Goal: Check status: Check status

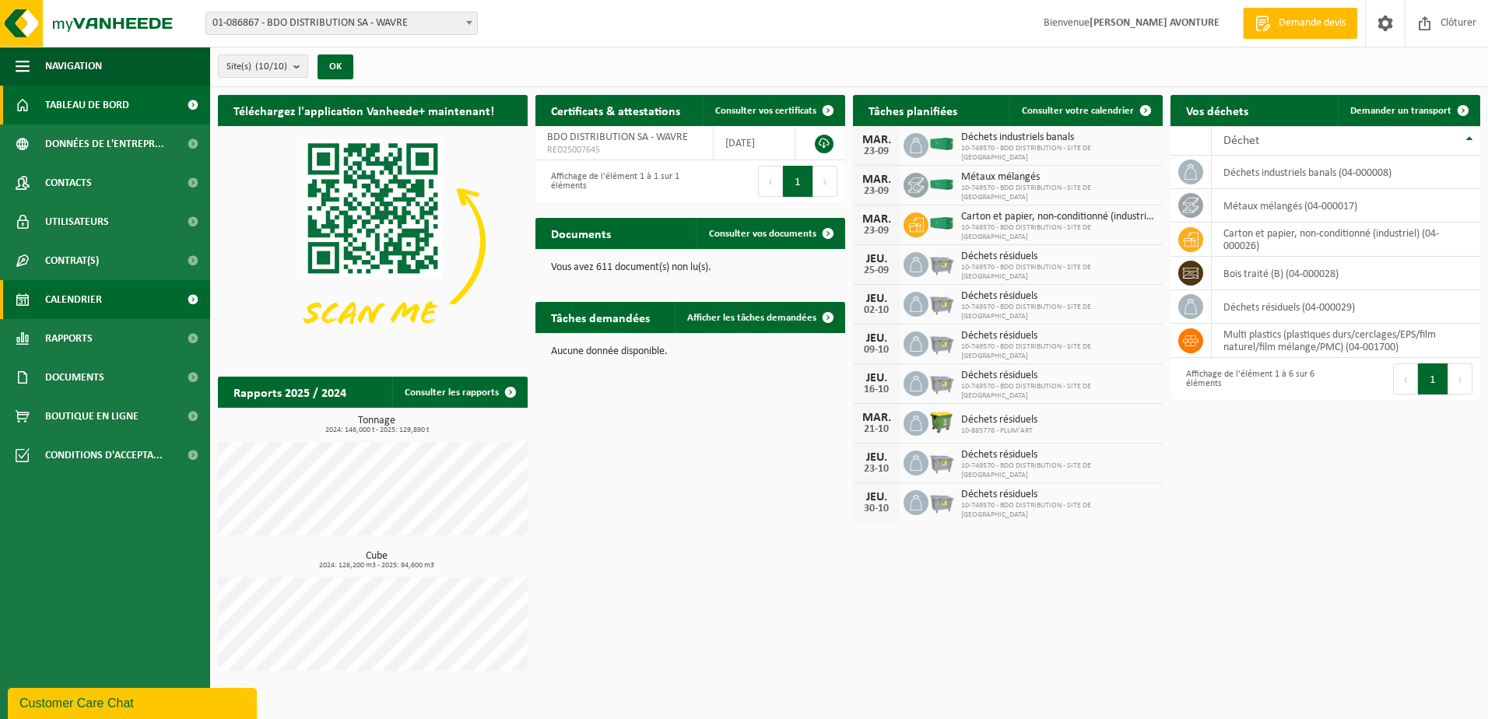
click at [60, 300] on span "Calendrier" at bounding box center [73, 299] width 57 height 39
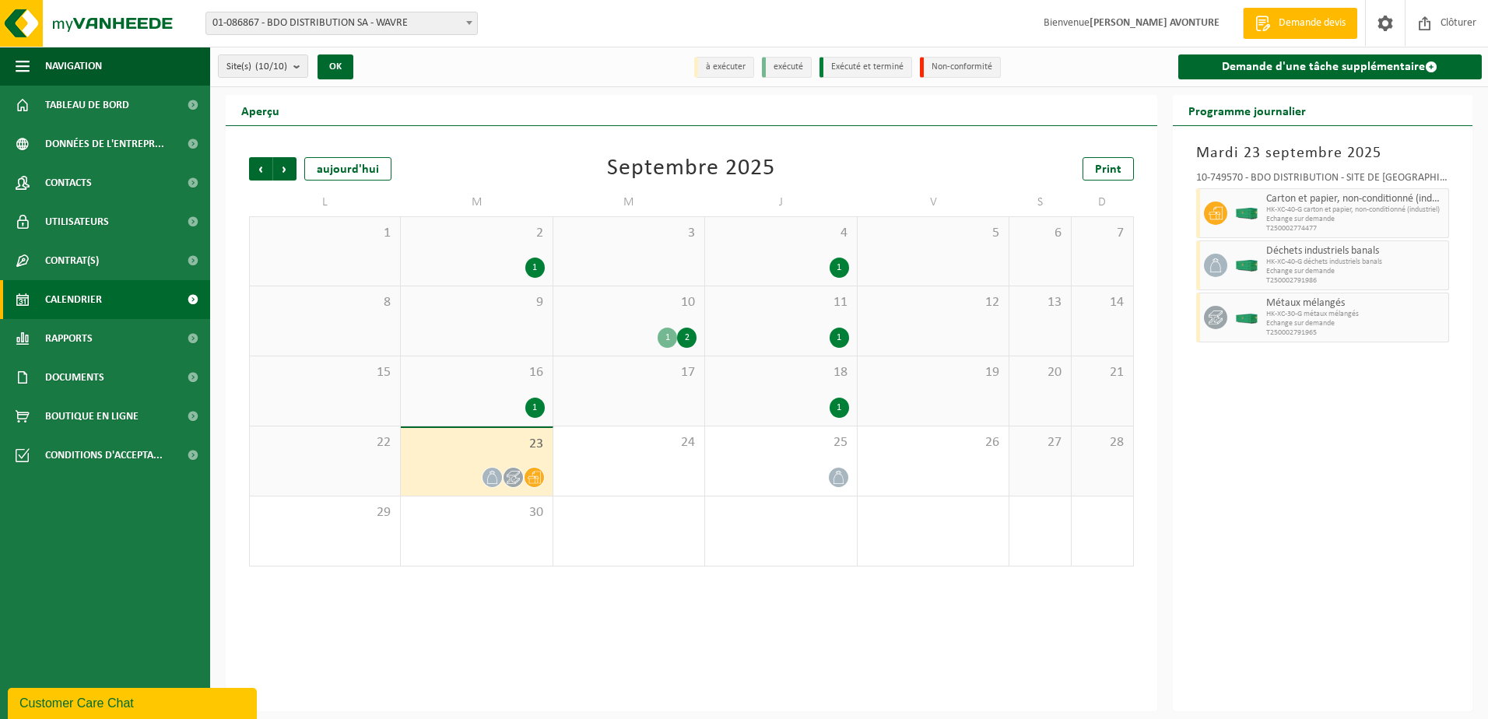
click at [780, 405] on div "1" at bounding box center [780, 408] width 135 height 20
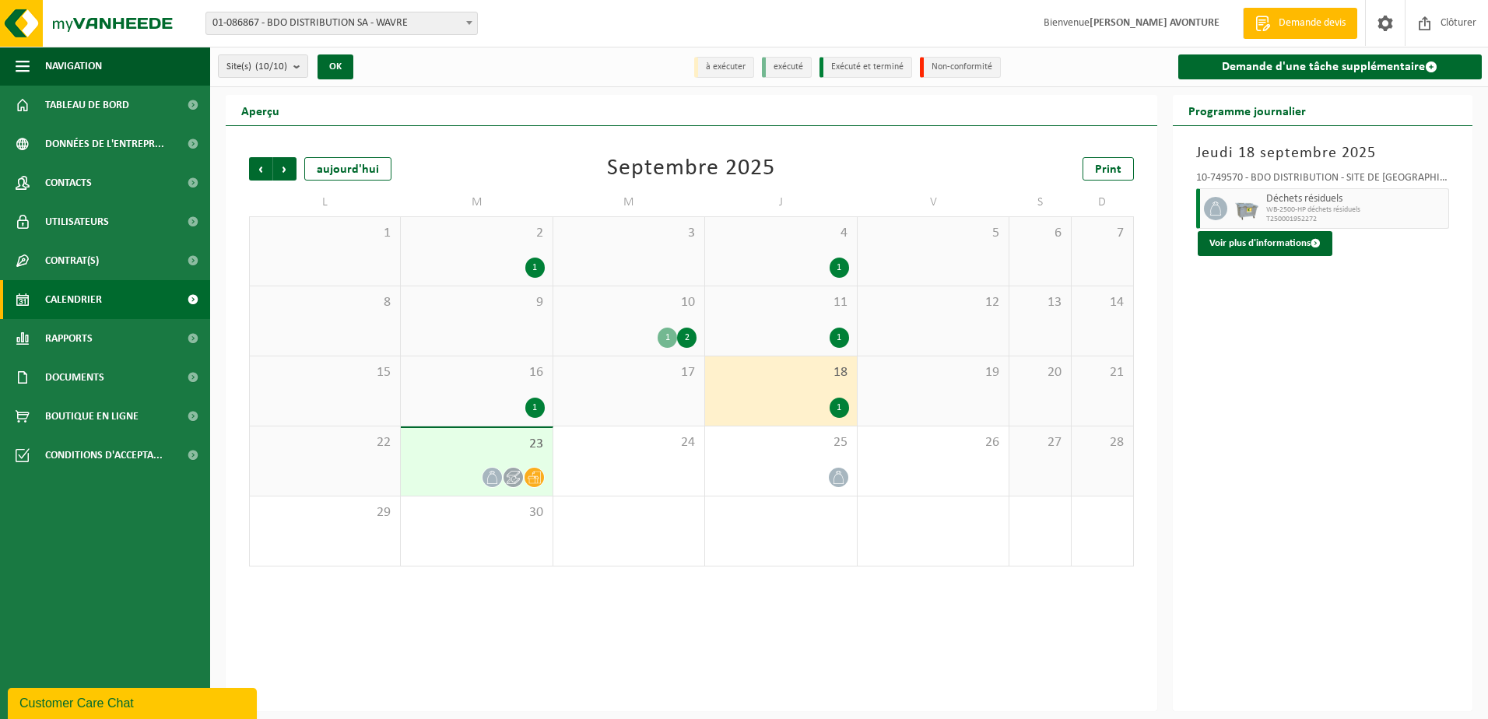
click at [818, 415] on div "1" at bounding box center [780, 408] width 135 height 20
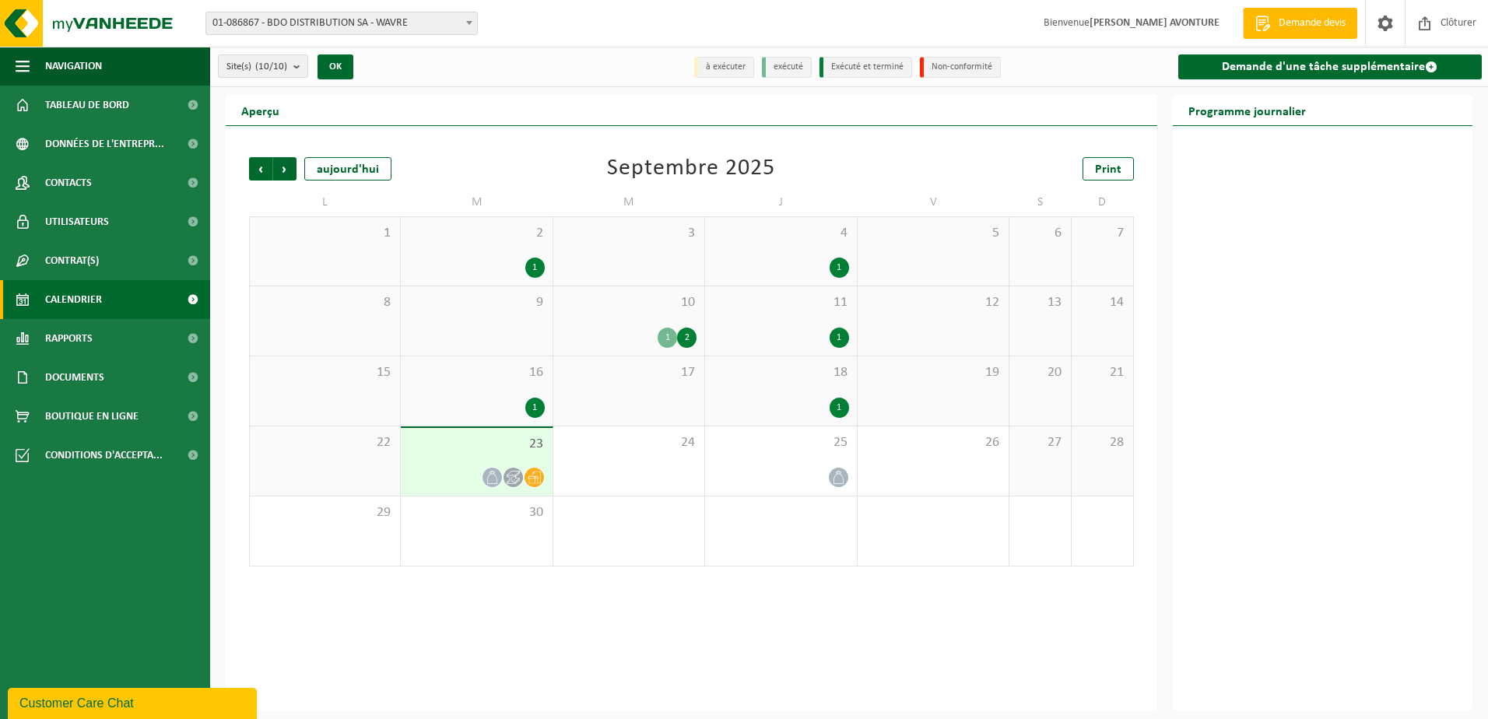
click at [827, 401] on div "1" at bounding box center [780, 408] width 135 height 20
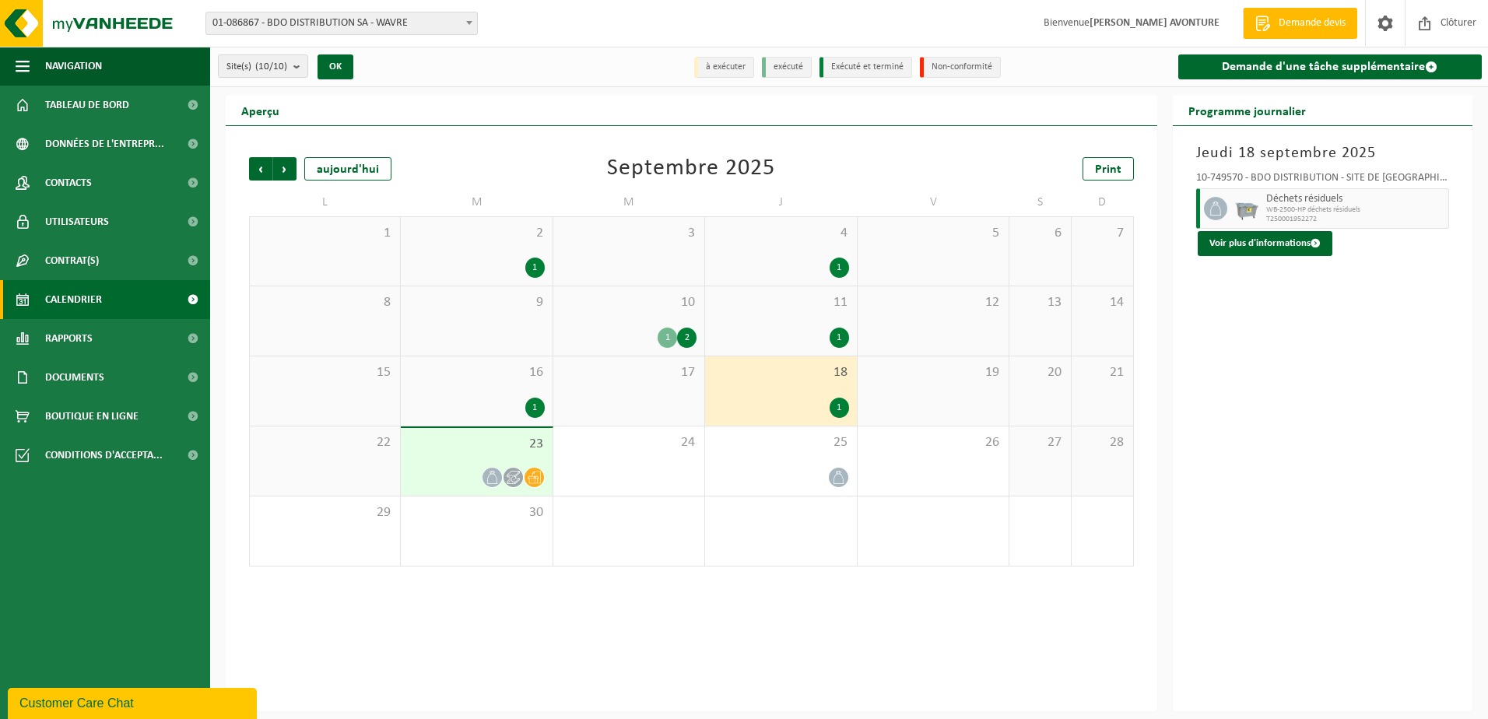
click at [502, 454] on div "23" at bounding box center [476, 462] width 151 height 68
